Goal: Navigation & Orientation: Find specific page/section

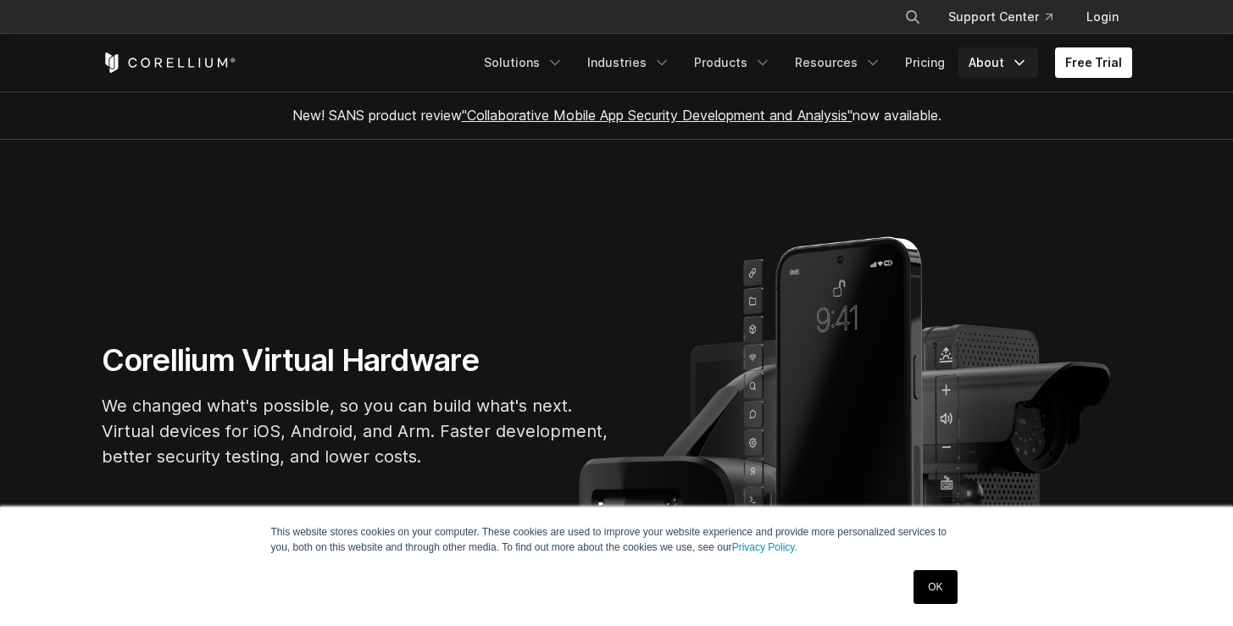
click at [1013, 61] on icon "Navigation Menu" at bounding box center [1019, 62] width 17 height 17
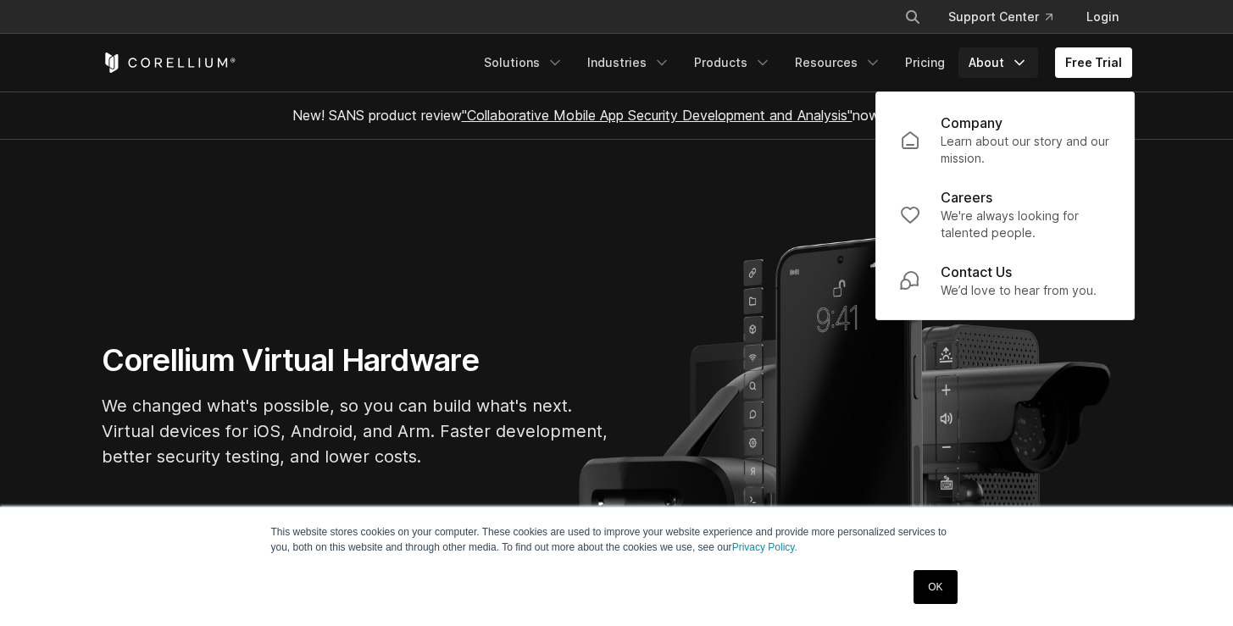
click at [806, 198] on section "Corellium Virtual Hardware We changed what's possible, so you can build what's …" at bounding box center [616, 412] width 1233 height 545
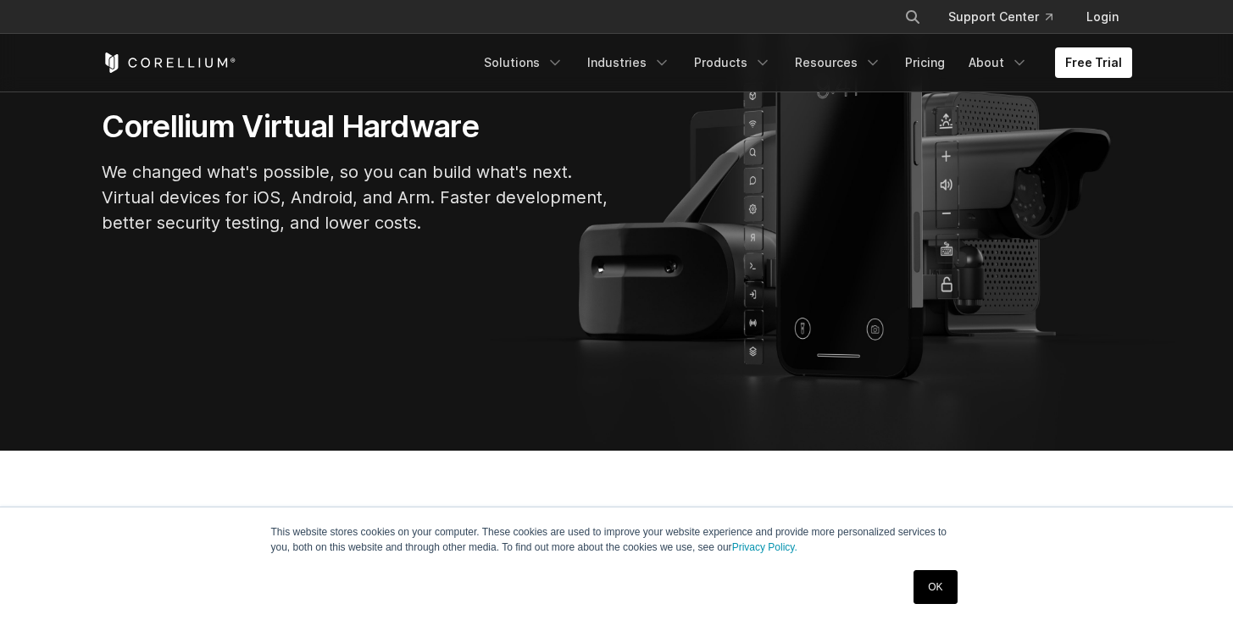
scroll to position [241, 0]
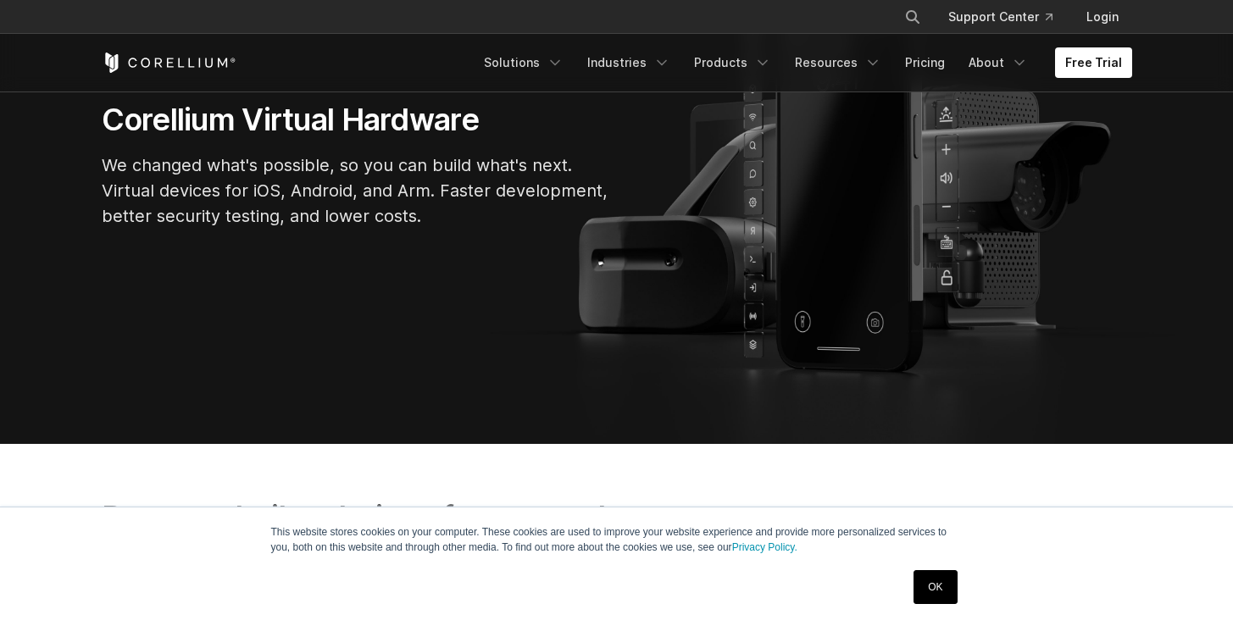
click at [940, 583] on link "OK" at bounding box center [934, 587] width 43 height 34
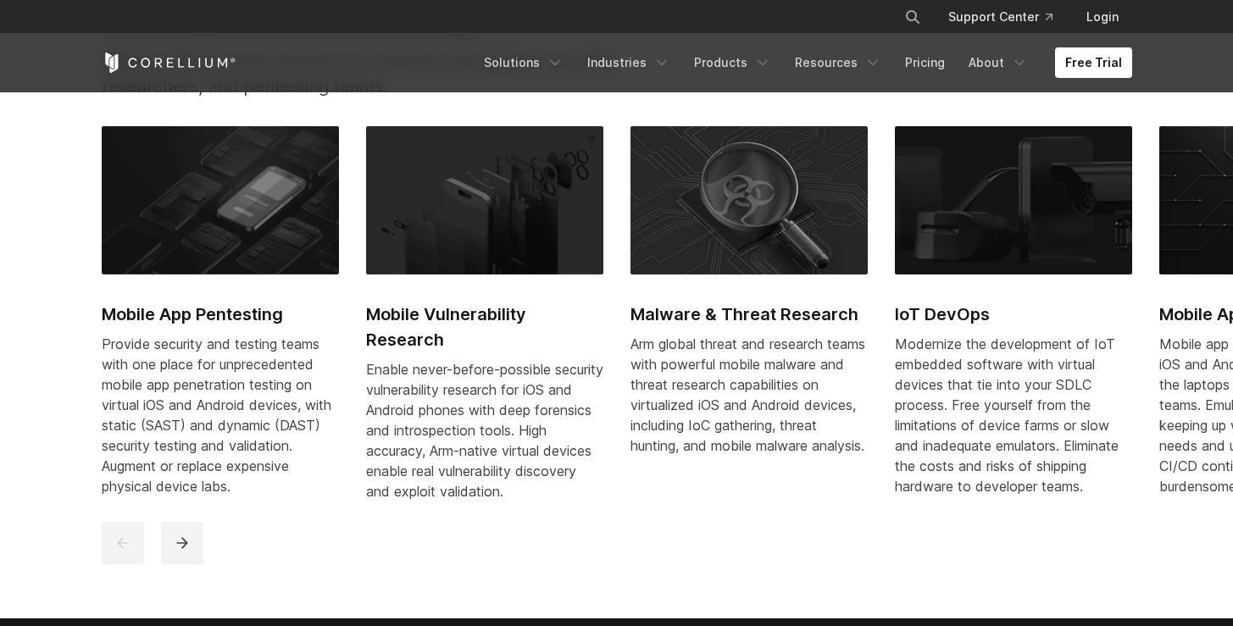
scroll to position [779, 0]
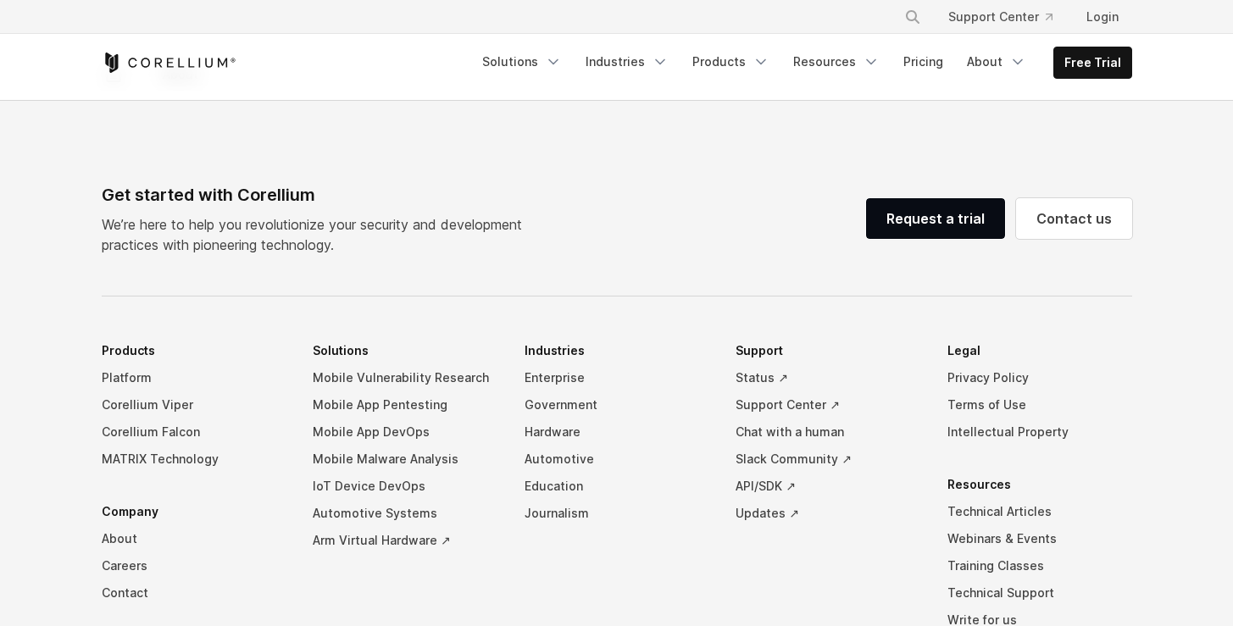
scroll to position [3013, 0]
